Goal: Task Accomplishment & Management: Manage account settings

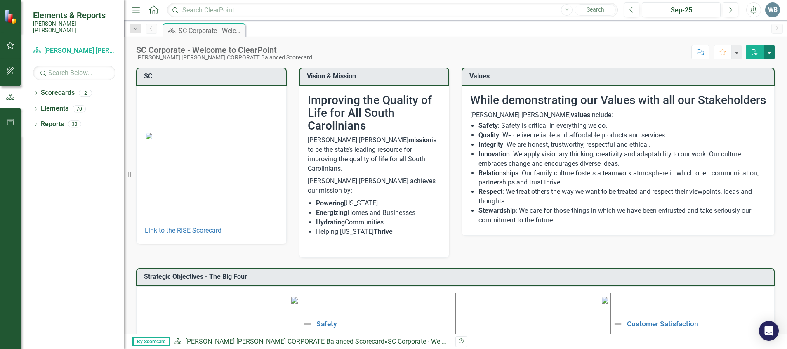
click at [772, 50] on button "button" at bounding box center [769, 52] width 11 height 14
click at [11, 47] on icon "button" at bounding box center [10, 45] width 9 height 7
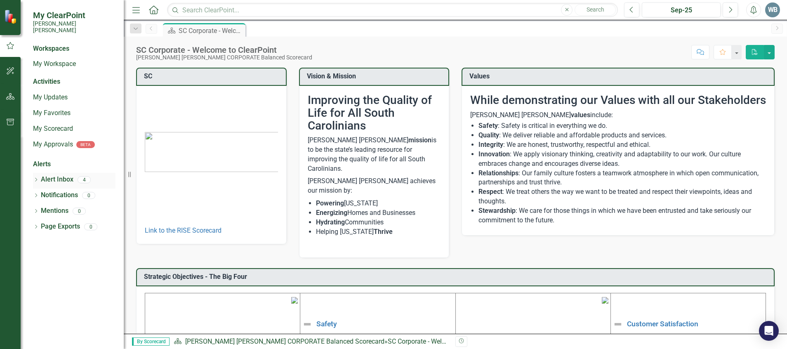
click at [63, 175] on link "Alert Inbox" at bounding box center [57, 179] width 33 height 9
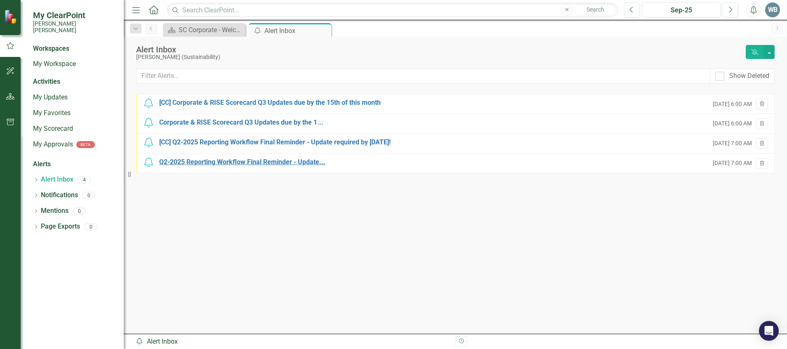
click at [277, 160] on div "Q2-2025 Reporting Workflow Final Reminder - Update..." at bounding box center [242, 162] width 166 height 9
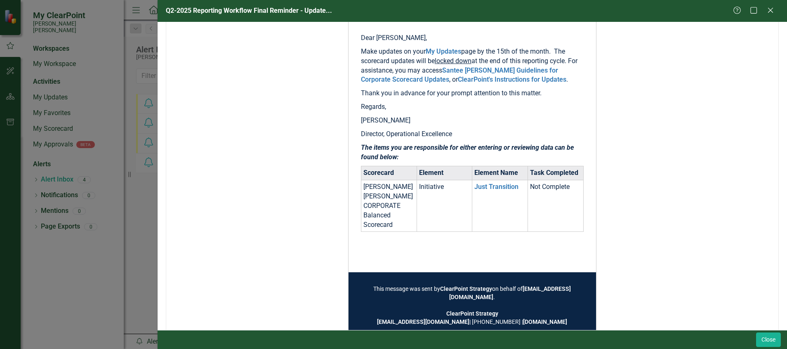
scroll to position [161, 0]
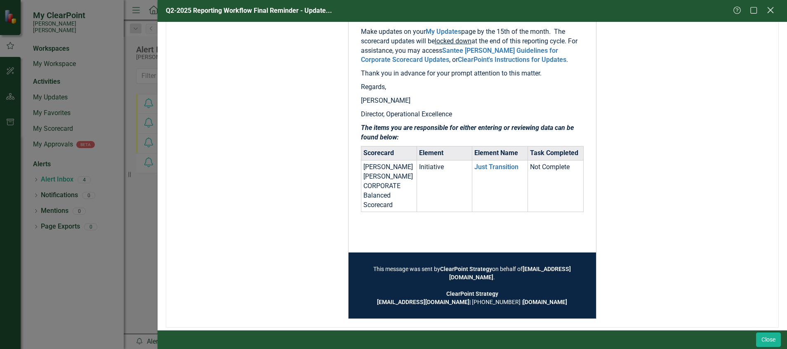
click at [771, 7] on icon "Close" at bounding box center [770, 10] width 10 height 8
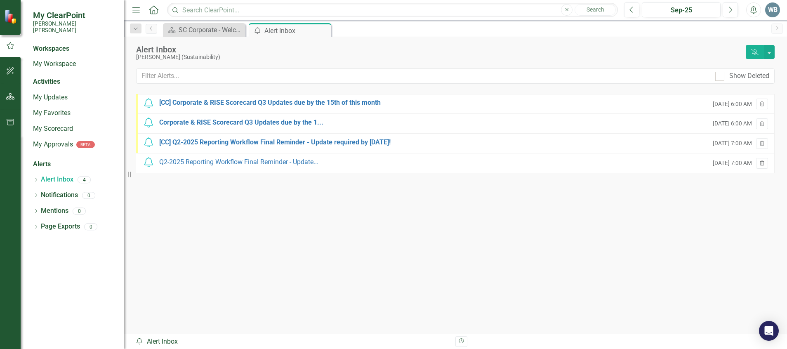
click at [295, 142] on div "[CC] Q2-2025 Reporting Workflow Final Reminder - Update required by [DATE]!" at bounding box center [274, 142] width 231 height 9
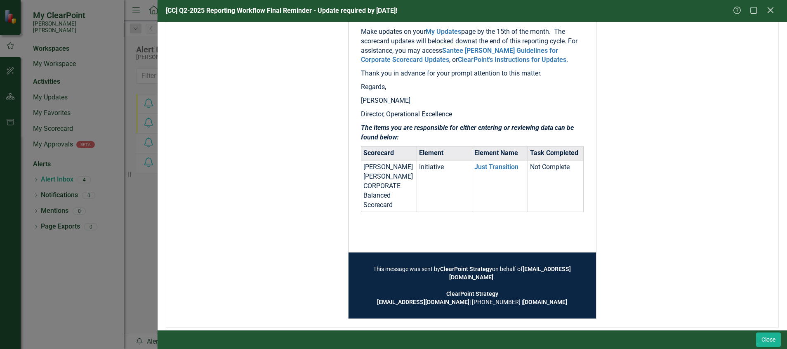
click at [773, 8] on icon at bounding box center [770, 10] width 6 height 6
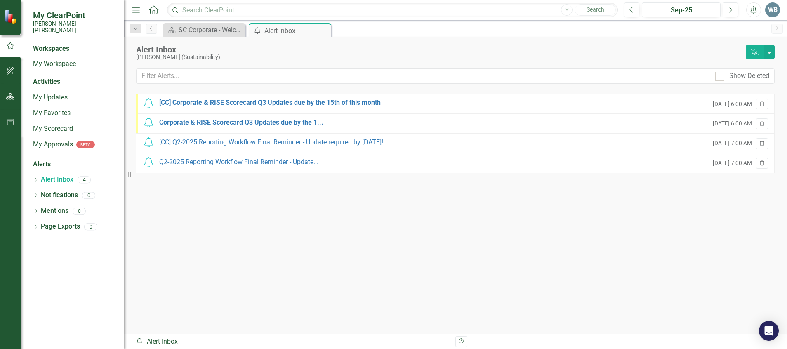
click at [272, 118] on div "Corporate & RISE Scorecard Q3 Updates due by the 1..." at bounding box center [241, 122] width 164 height 9
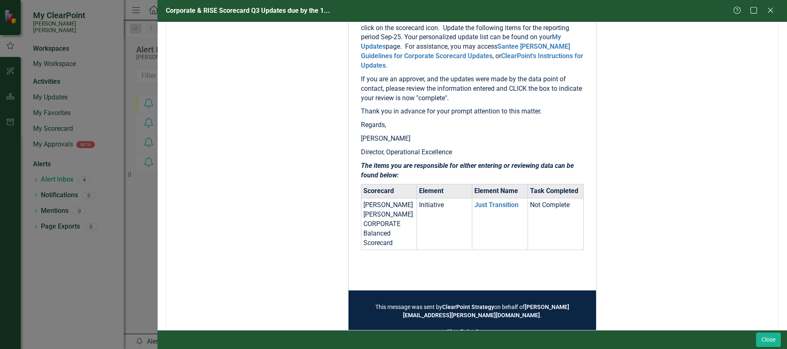
scroll to position [192, 0]
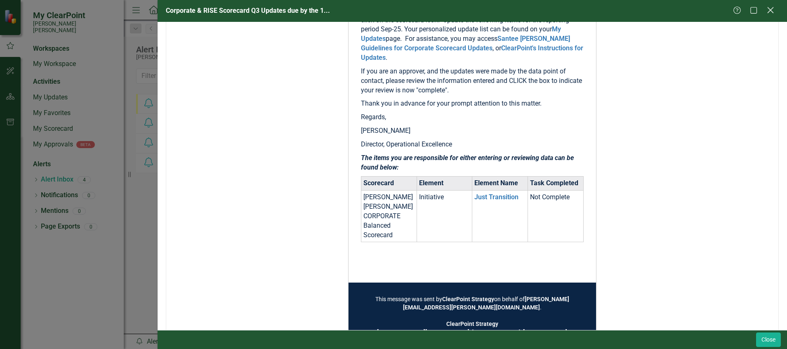
click at [770, 9] on icon at bounding box center [770, 10] width 6 height 6
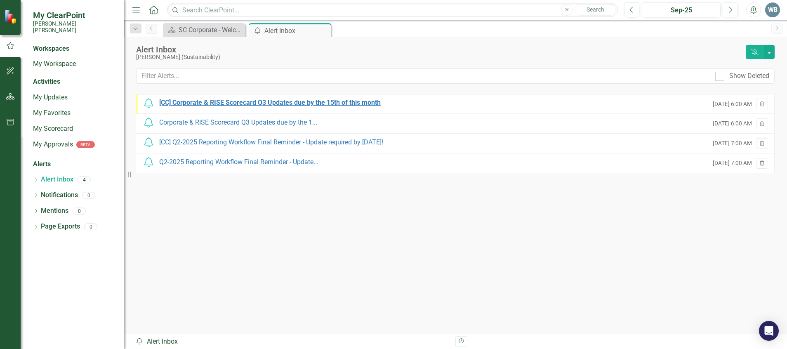
click at [253, 101] on div "[CC] Corporate & RISE Scorecard Q3 Updates due by the 15th of this month" at bounding box center [270, 102] width 222 height 9
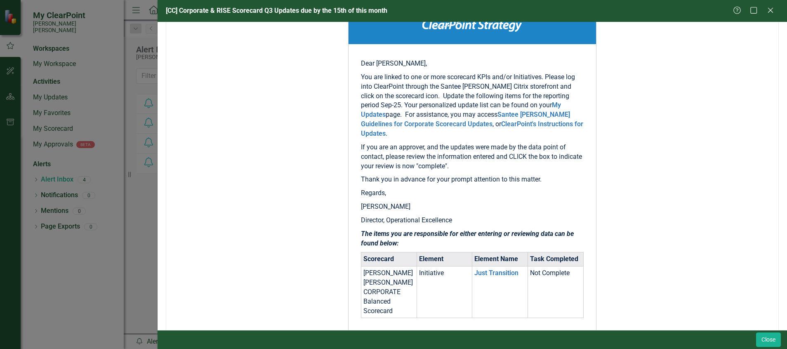
scroll to position [165, 0]
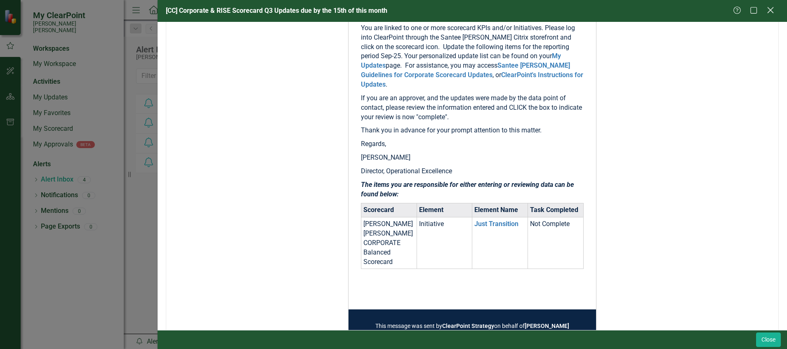
click at [769, 8] on icon "Close" at bounding box center [770, 10] width 10 height 8
